Goal: Information Seeking & Learning: Check status

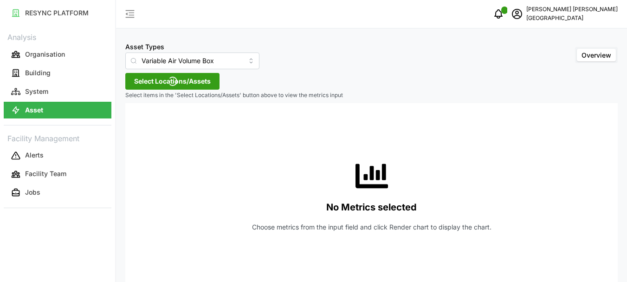
scroll to position [16, 0]
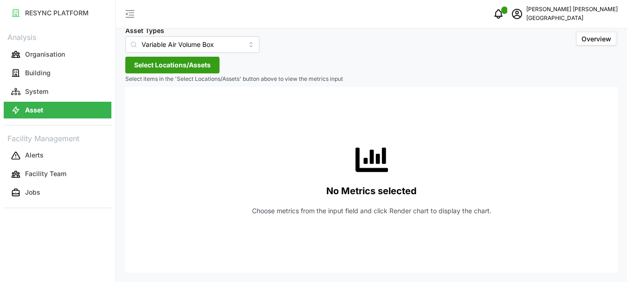
click at [183, 65] on span "Select Locations/Assets" at bounding box center [172, 65] width 77 height 16
click at [138, 68] on span "Select Locations/Assets" at bounding box center [172, 65] width 77 height 16
click at [143, 65] on span "Select Locations/Assets" at bounding box center [172, 65] width 77 height 16
drag, startPoint x: 192, startPoint y: 58, endPoint x: 309, endPoint y: 131, distance: 138.2
click at [192, 58] on span "Select Locations/Assets" at bounding box center [172, 65] width 77 height 16
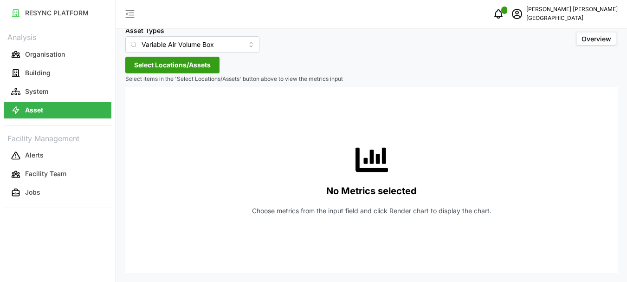
click at [444, 139] on div "No Metrics selected Choose metrics from the input field and click Render chart …" at bounding box center [372, 180] width 478 height 186
click at [153, 61] on span "Select Locations/Assets" at bounding box center [172, 65] width 77 height 16
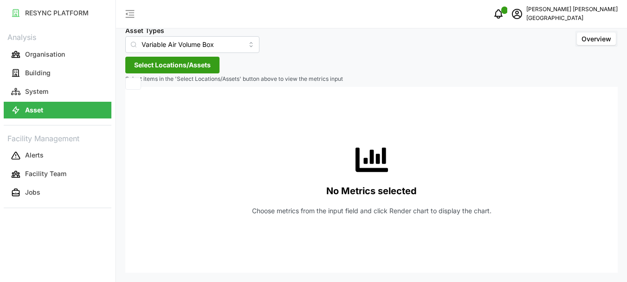
click at [153, 61] on span "Select Locations/Assets" at bounding box center [172, 65] width 77 height 16
click at [131, 78] on p "Select items in the 'Select Locations/Assets' button above to view the metrics …" at bounding box center [371, 79] width 493 height 8
click at [131, 79] on p "Select items in the 'Select Locations/Assets' button above to view the metrics …" at bounding box center [371, 79] width 493 height 8
click at [132, 79] on p "Select items in the 'Select Locations/Assets' button above to view the metrics …" at bounding box center [371, 79] width 493 height 8
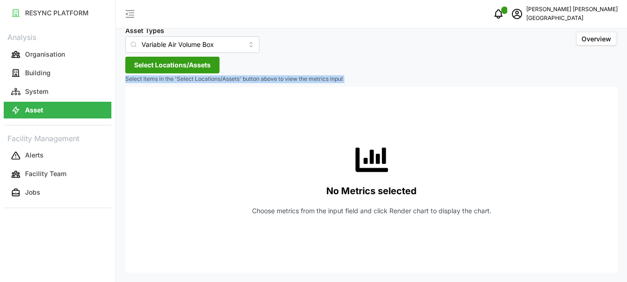
click at [133, 78] on p "Select items in the 'Select Locations/Assets' button above to view the metrics …" at bounding box center [371, 79] width 493 height 8
click at [150, 64] on span "Select Locations/Assets" at bounding box center [172, 65] width 77 height 16
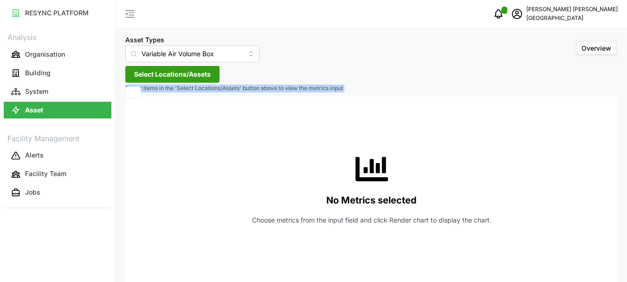
scroll to position [0, 0]
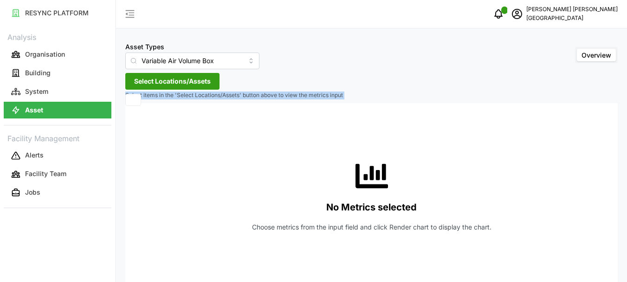
click at [147, 82] on span "Select Locations/Assets" at bounding box center [172, 81] width 77 height 16
click at [158, 82] on span "Select Locations/Assets" at bounding box center [172, 81] width 77 height 16
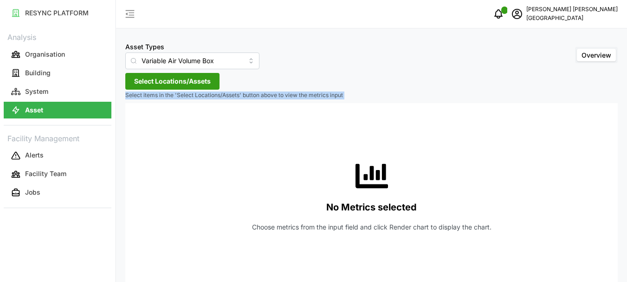
click at [158, 82] on span "Select Locations/Assets" at bounding box center [172, 81] width 77 height 16
click at [504, 11] on icon "notifications" at bounding box center [498, 13] width 11 height 11
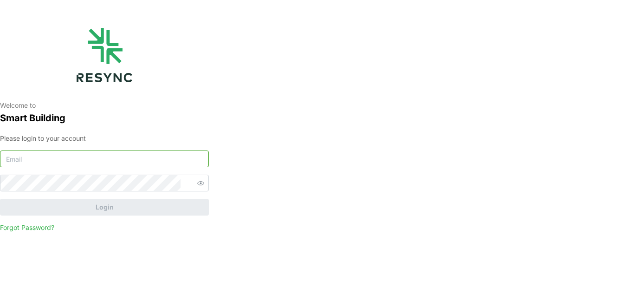
type input "[PERSON_NAME][EMAIL_ADDRESS][DOMAIN_NAME]"
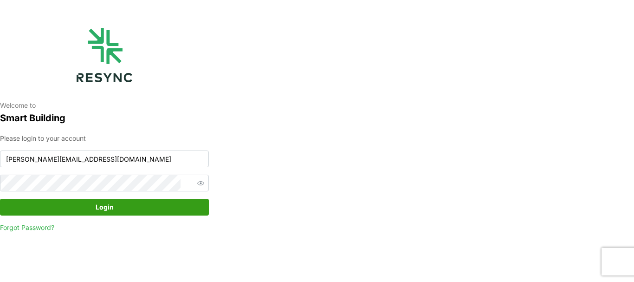
click at [93, 202] on span "Login" at bounding box center [104, 207] width 191 height 16
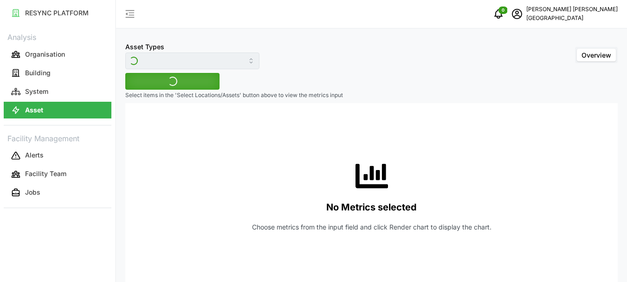
type input "Variable Air Volume Box"
click at [142, 78] on span "Select Locations/Assets" at bounding box center [172, 81] width 77 height 16
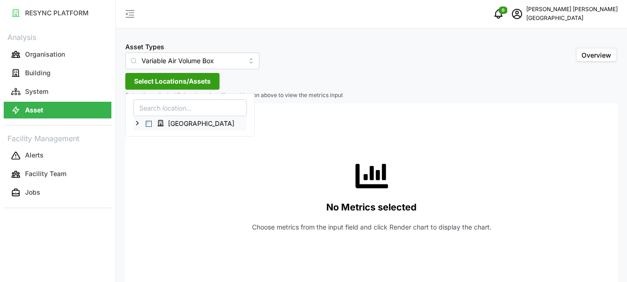
click at [135, 123] on icon at bounding box center [137, 122] width 7 height 7
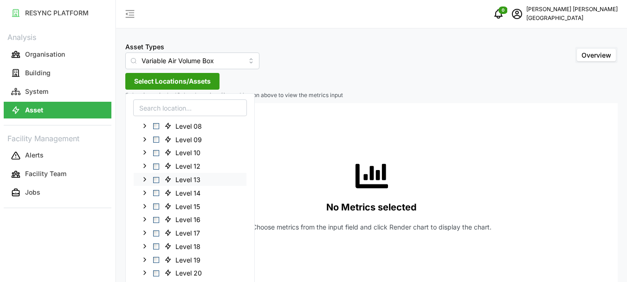
scroll to position [93, 0]
click at [143, 124] on icon at bounding box center [144, 123] width 7 height 7
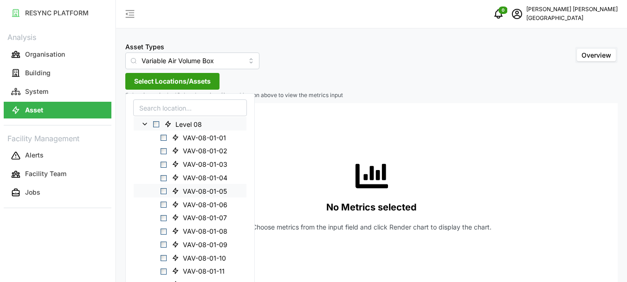
click at [161, 191] on span "Select VAV-08-01-05" at bounding box center [164, 191] width 6 height 6
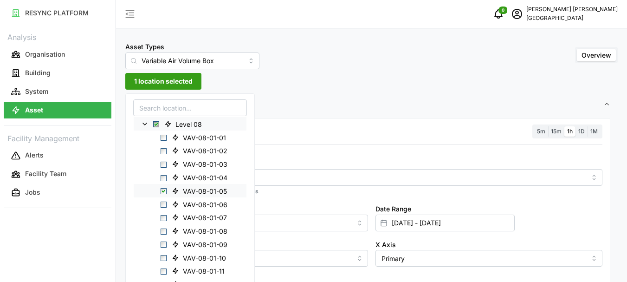
scroll to position [139, 0]
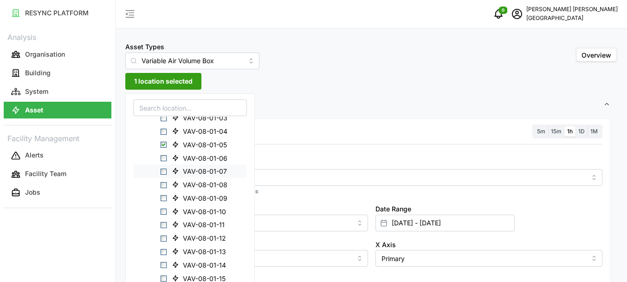
click at [165, 175] on div "VAV-08-01-07" at bounding box center [190, 170] width 113 height 13
click at [162, 170] on span "Select VAV-08-01-07" at bounding box center [164, 172] width 6 height 6
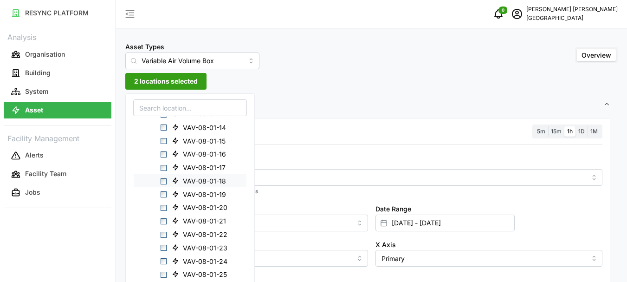
scroll to position [279, 0]
click at [162, 155] on span "Select VAV-08-01-16" at bounding box center [164, 152] width 6 height 6
click at [166, 84] on span "3 locations selected" at bounding box center [166, 81] width 64 height 16
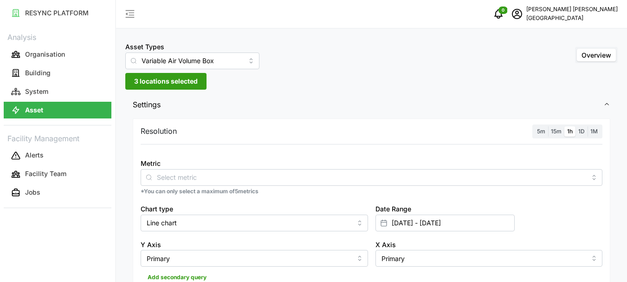
click at [182, 130] on div "Resolution 5m 15m 1h 1D 1M" at bounding box center [372, 131] width 462 height 14
click at [560, 132] on span "15m" at bounding box center [556, 131] width 11 height 7
click at [548, 126] on input "15m" at bounding box center [548, 126] width 0 height 0
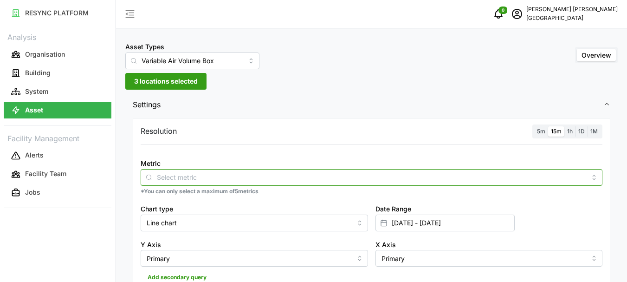
click at [169, 180] on input "Metric" at bounding box center [371, 177] width 429 height 10
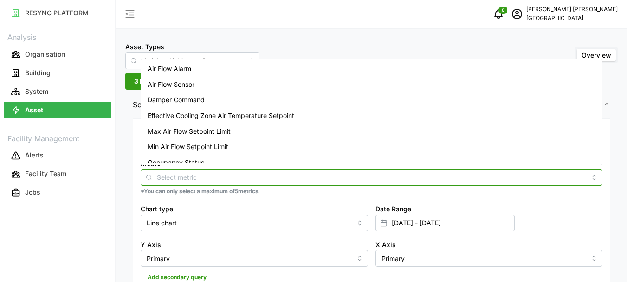
click at [200, 83] on div "Air Flow Sensor" at bounding box center [371, 85] width 457 height 16
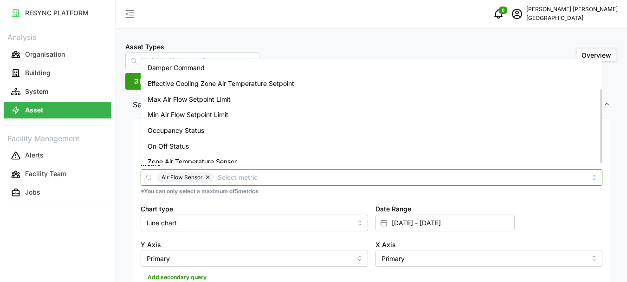
scroll to position [39, 0]
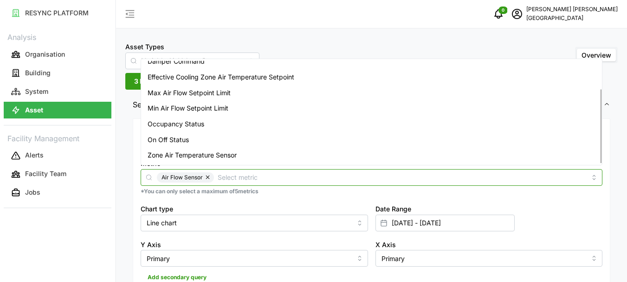
click at [195, 154] on span "Zone Air Temperature Sensor" at bounding box center [192, 155] width 89 height 10
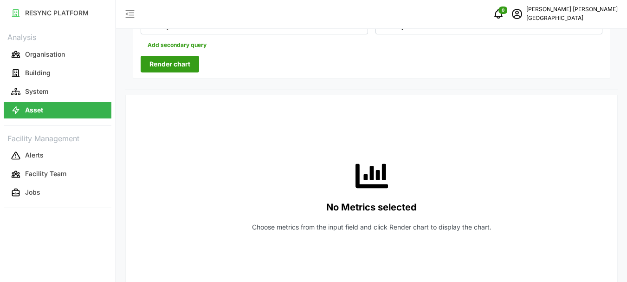
scroll to position [139, 0]
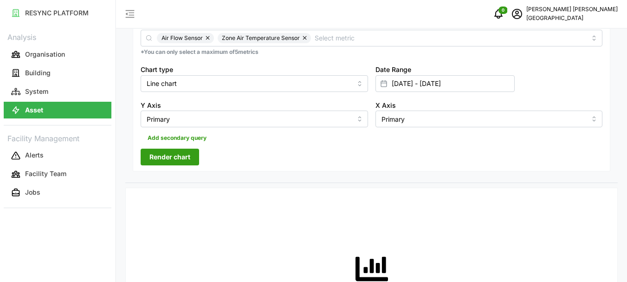
click at [166, 155] on span "Render chart" at bounding box center [169, 157] width 41 height 16
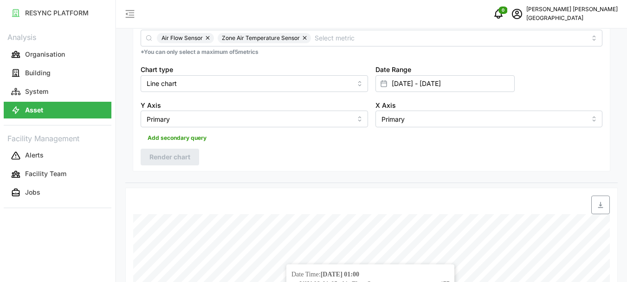
scroll to position [278, 0]
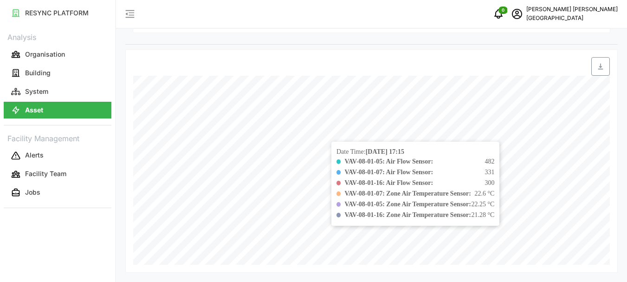
click at [494, 181] on span "300" at bounding box center [490, 183] width 10 height 10
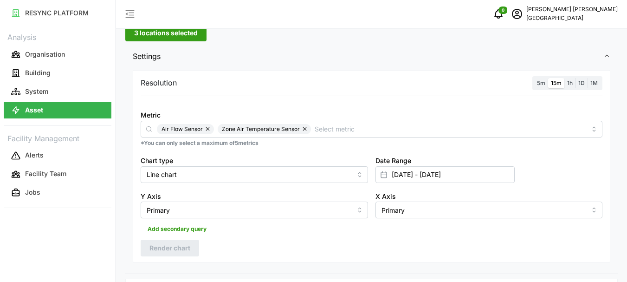
scroll to position [45, 0]
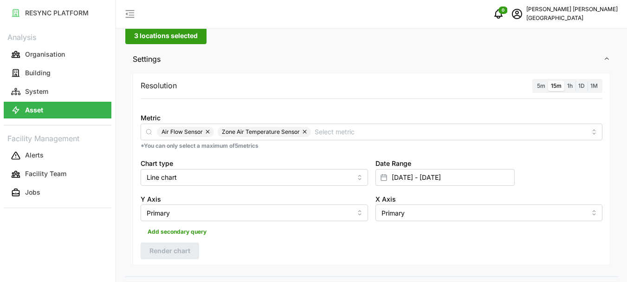
click at [545, 85] on span "5m" at bounding box center [541, 85] width 8 height 7
click at [534, 81] on input "5m" at bounding box center [534, 81] width 0 height 0
click at [177, 247] on span "Render chart" at bounding box center [169, 251] width 41 height 16
